Goal: Check status

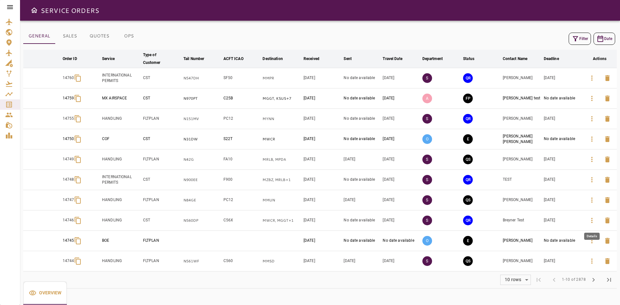
click at [590, 221] on icon "button" at bounding box center [592, 221] width 8 height 8
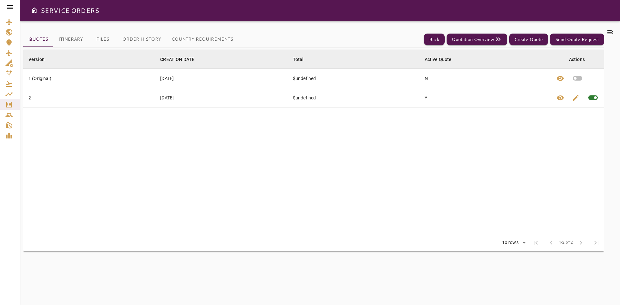
click at [79, 38] on div "Quotes Itinerary Files Order History Country Requirements Back Quotation Overvi…" at bounding box center [313, 162] width 581 height 269
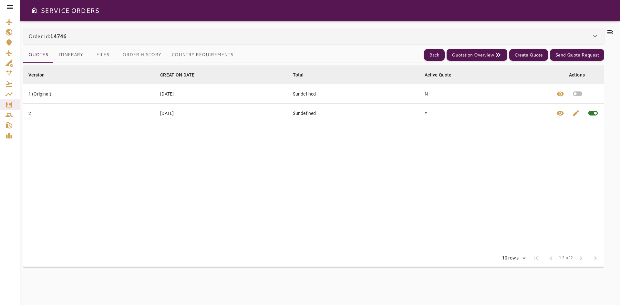
click at [143, 179] on table "Version arrow_downward CREATION DATE arrow_downward Total arrow_downward Active…" at bounding box center [313, 158] width 581 height 185
click at [64, 57] on button "Itinerary" at bounding box center [70, 55] width 35 height 16
